Goal: Check status: Check status

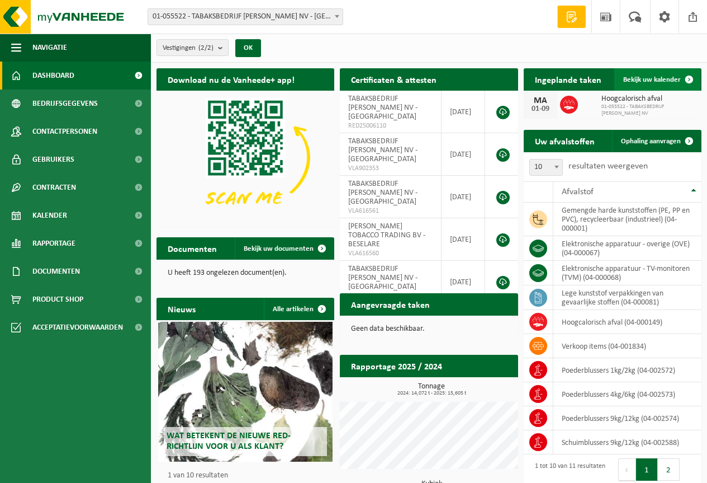
click at [642, 78] on span "Bekijk uw kalender" at bounding box center [652, 79] width 58 height 7
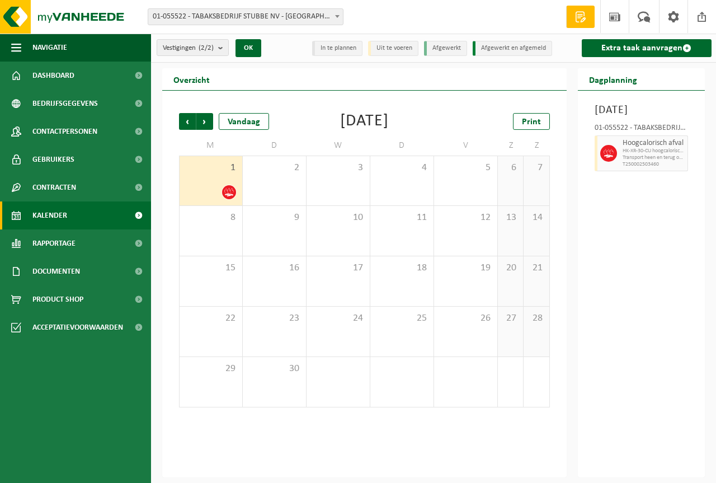
click at [214, 182] on div "1" at bounding box center [210, 180] width 63 height 49
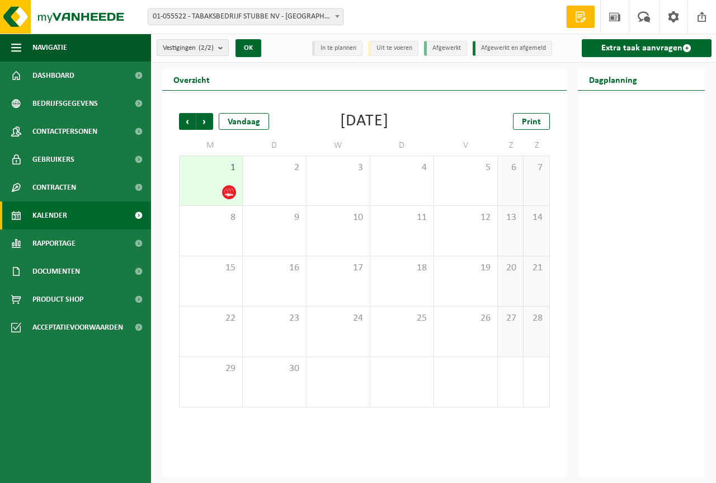
click at [226, 191] on icon at bounding box center [229, 192] width 10 height 10
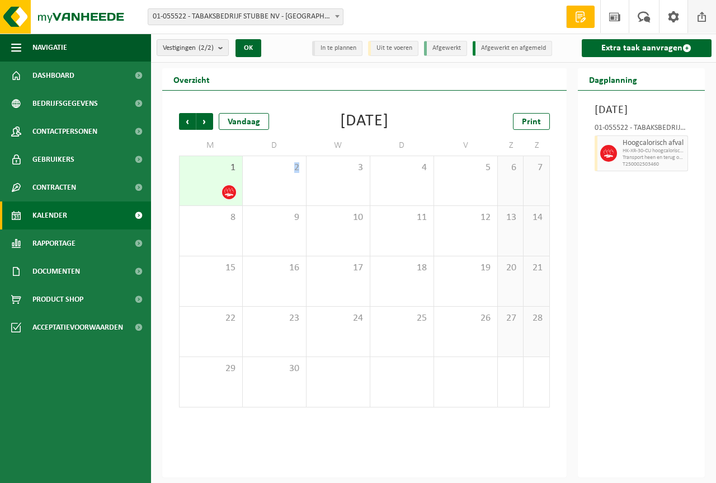
click at [696, 17] on span at bounding box center [701, 16] width 17 height 33
